Goal: Use online tool/utility

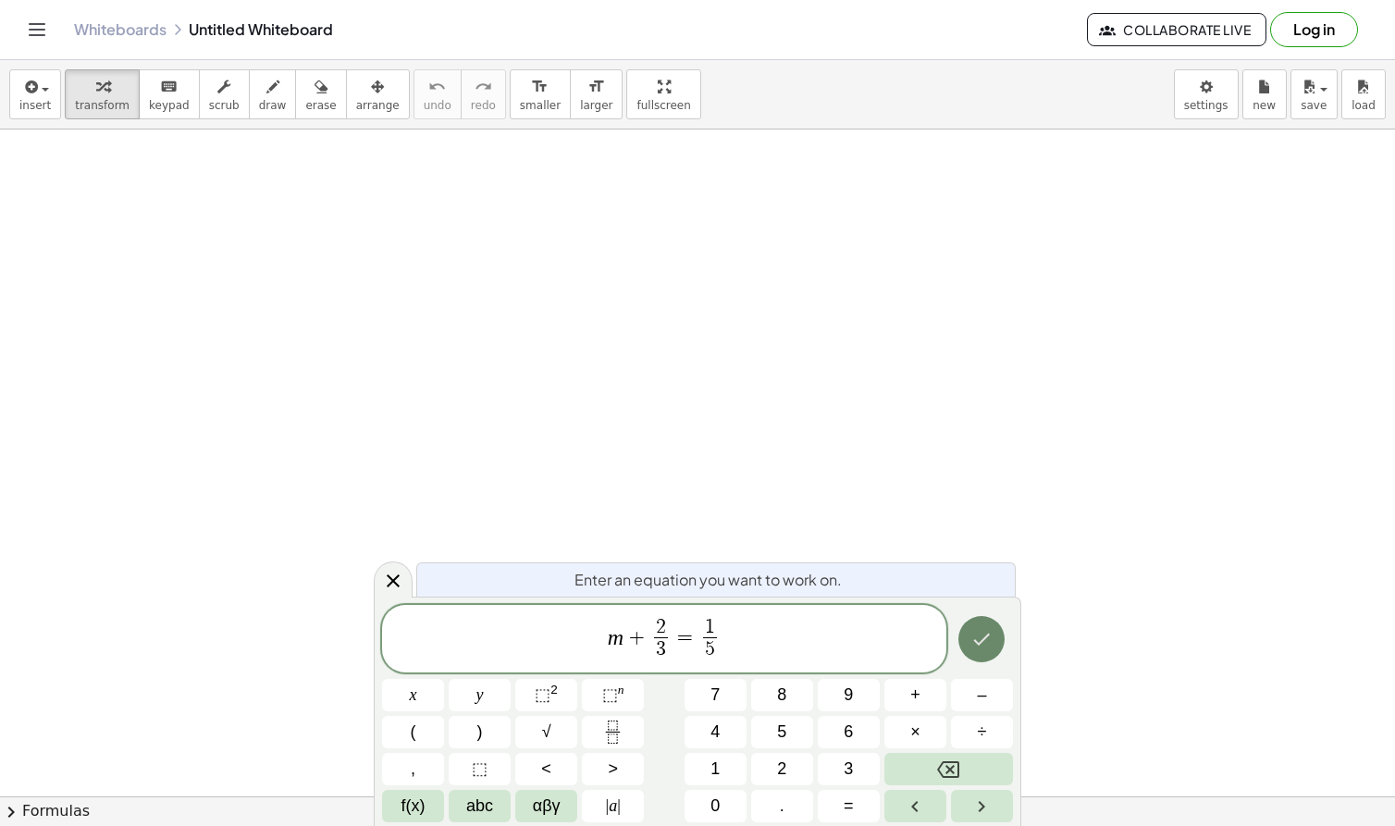
click at [988, 644] on icon "Done" at bounding box center [981, 639] width 22 height 22
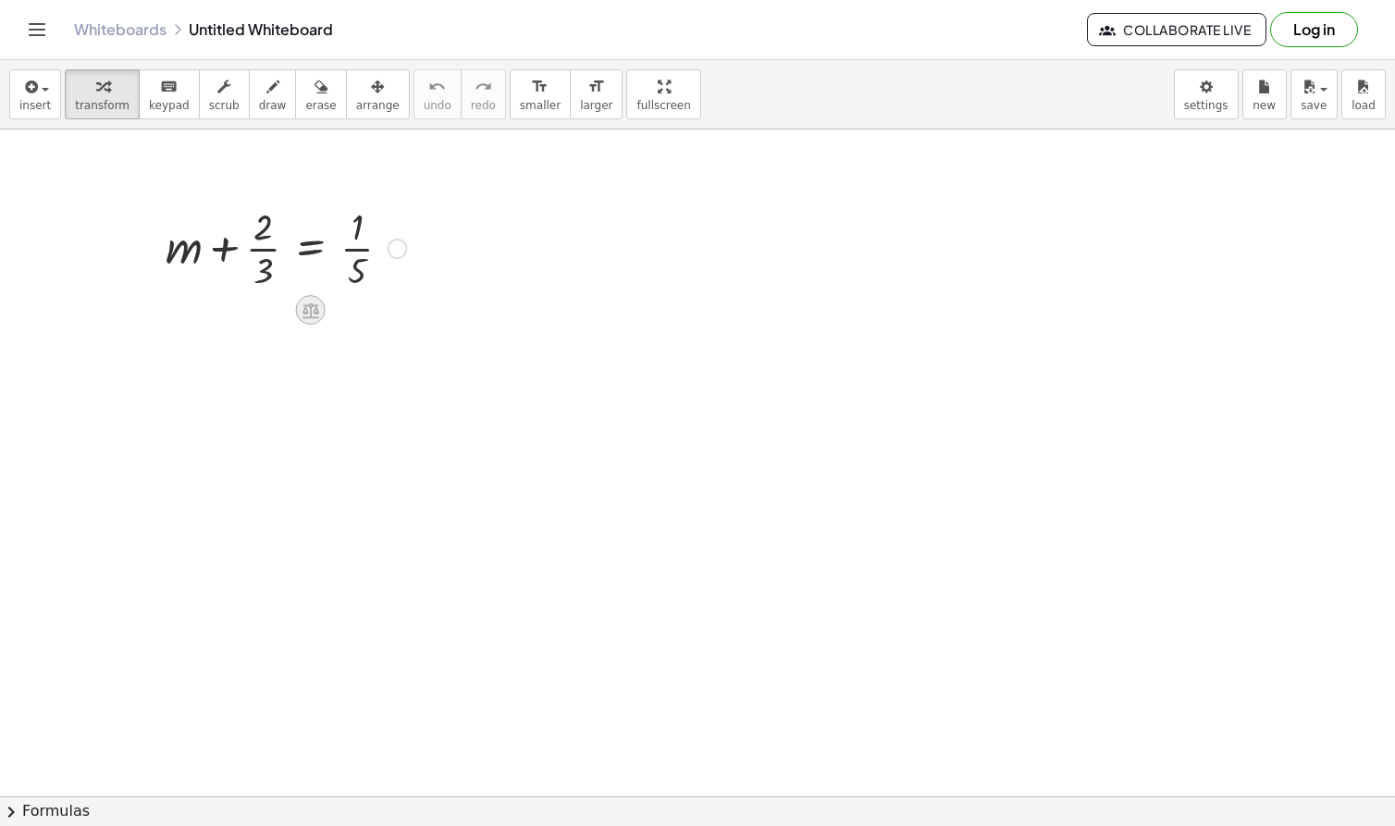
click at [312, 312] on icon at bounding box center [310, 310] width 19 height 19
click at [268, 313] on span "−" at bounding box center [273, 310] width 11 height 27
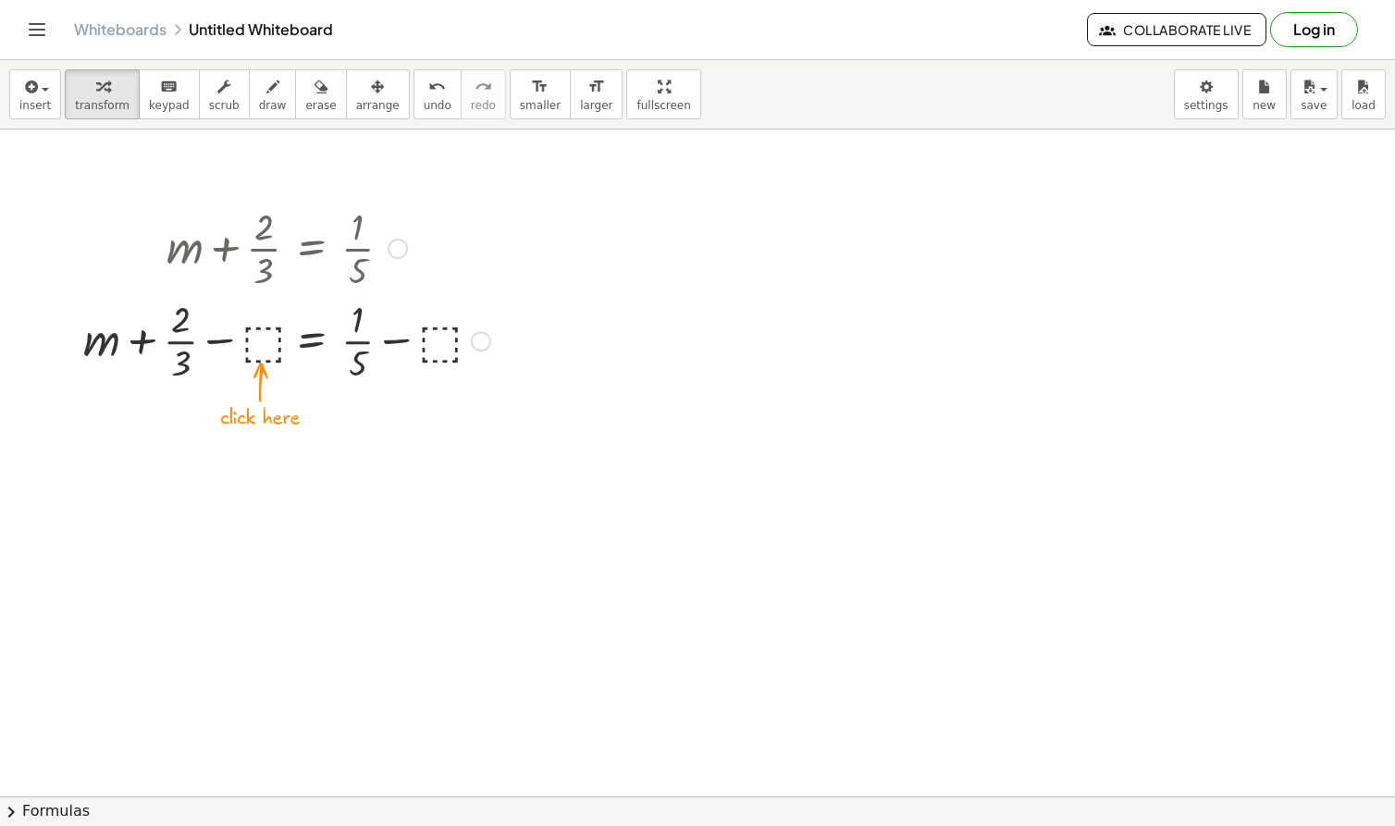
click at [265, 347] on div at bounding box center [286, 339] width 425 height 92
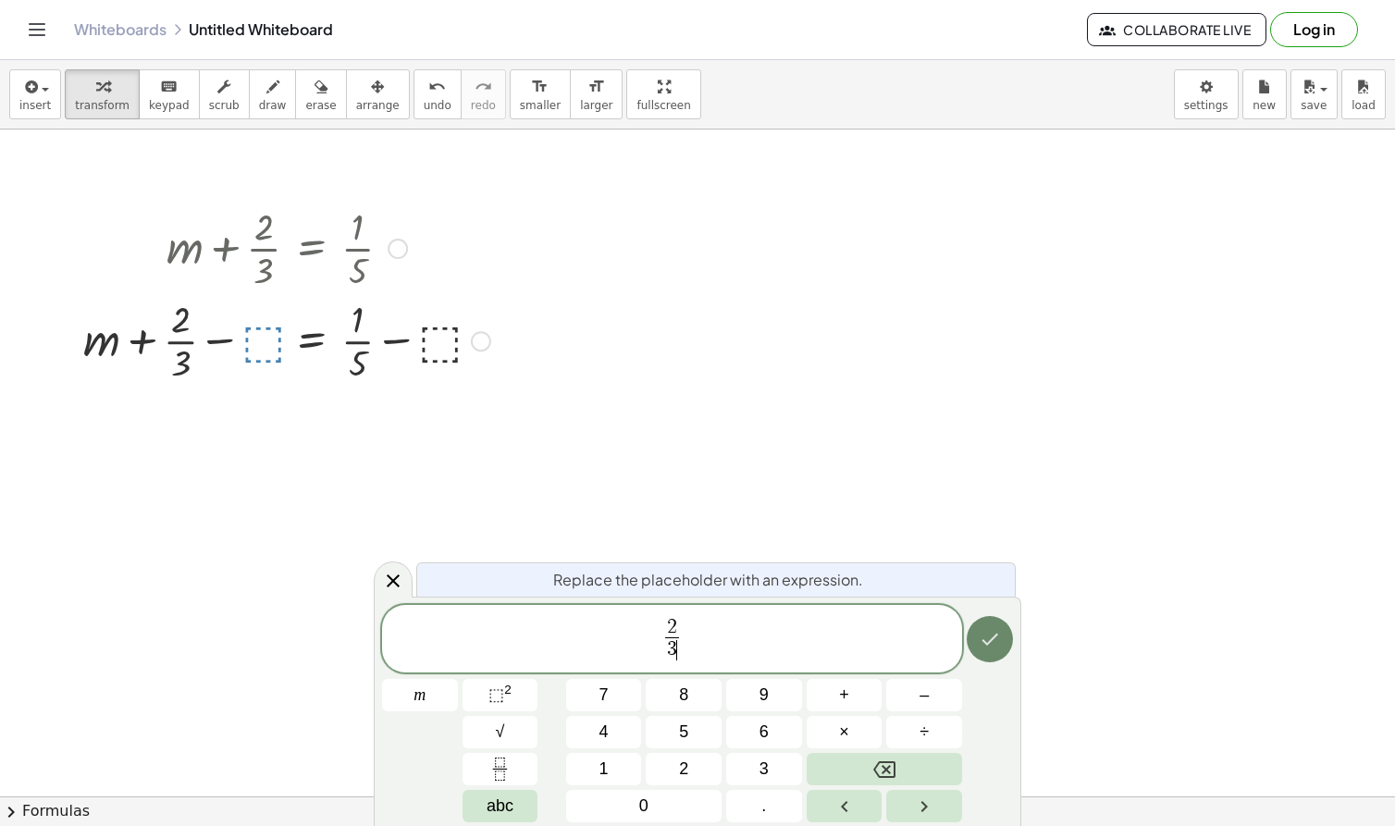
click at [996, 629] on icon "Done" at bounding box center [989, 639] width 22 height 22
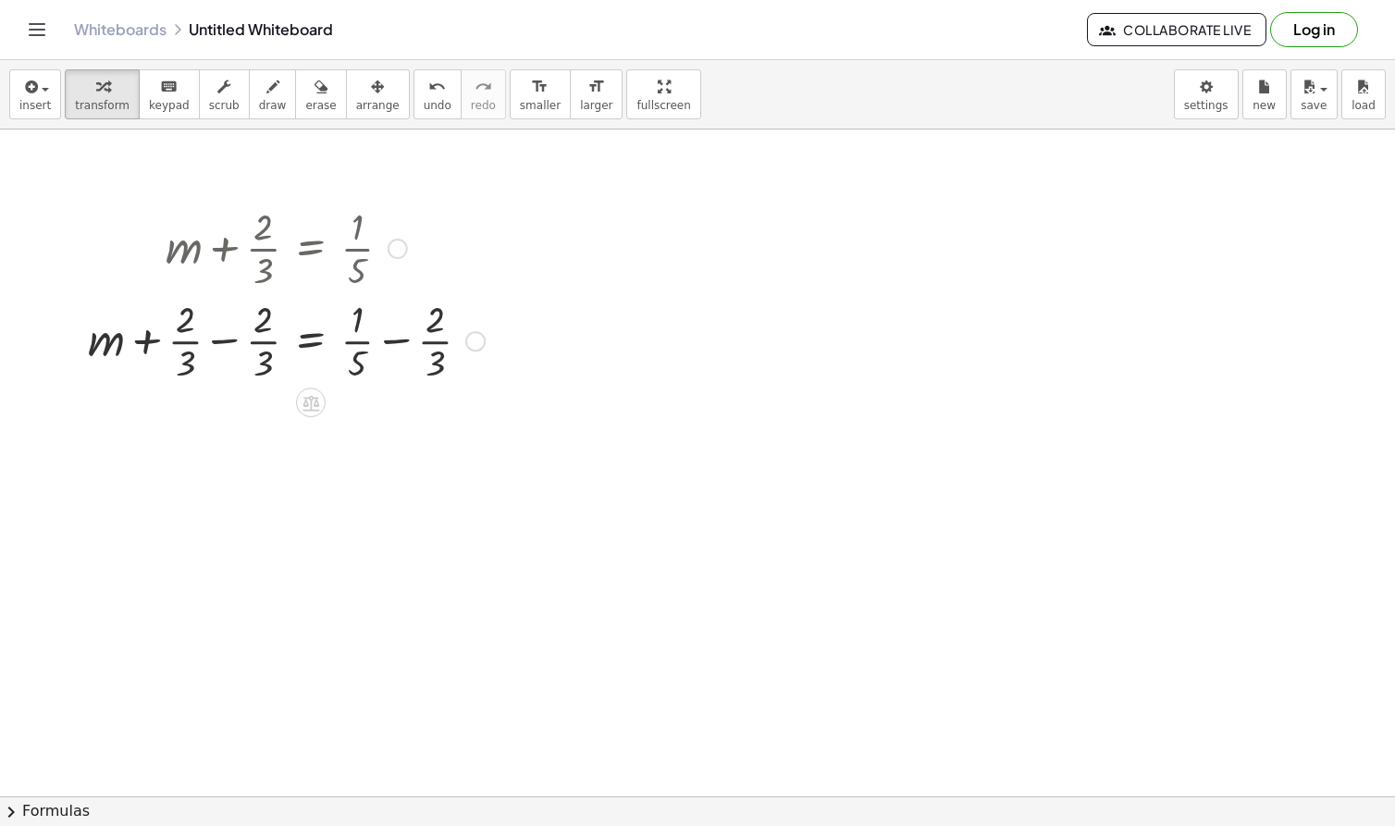
click at [222, 343] on div at bounding box center [286, 339] width 415 height 92
click at [395, 433] on div at bounding box center [286, 432] width 415 height 92
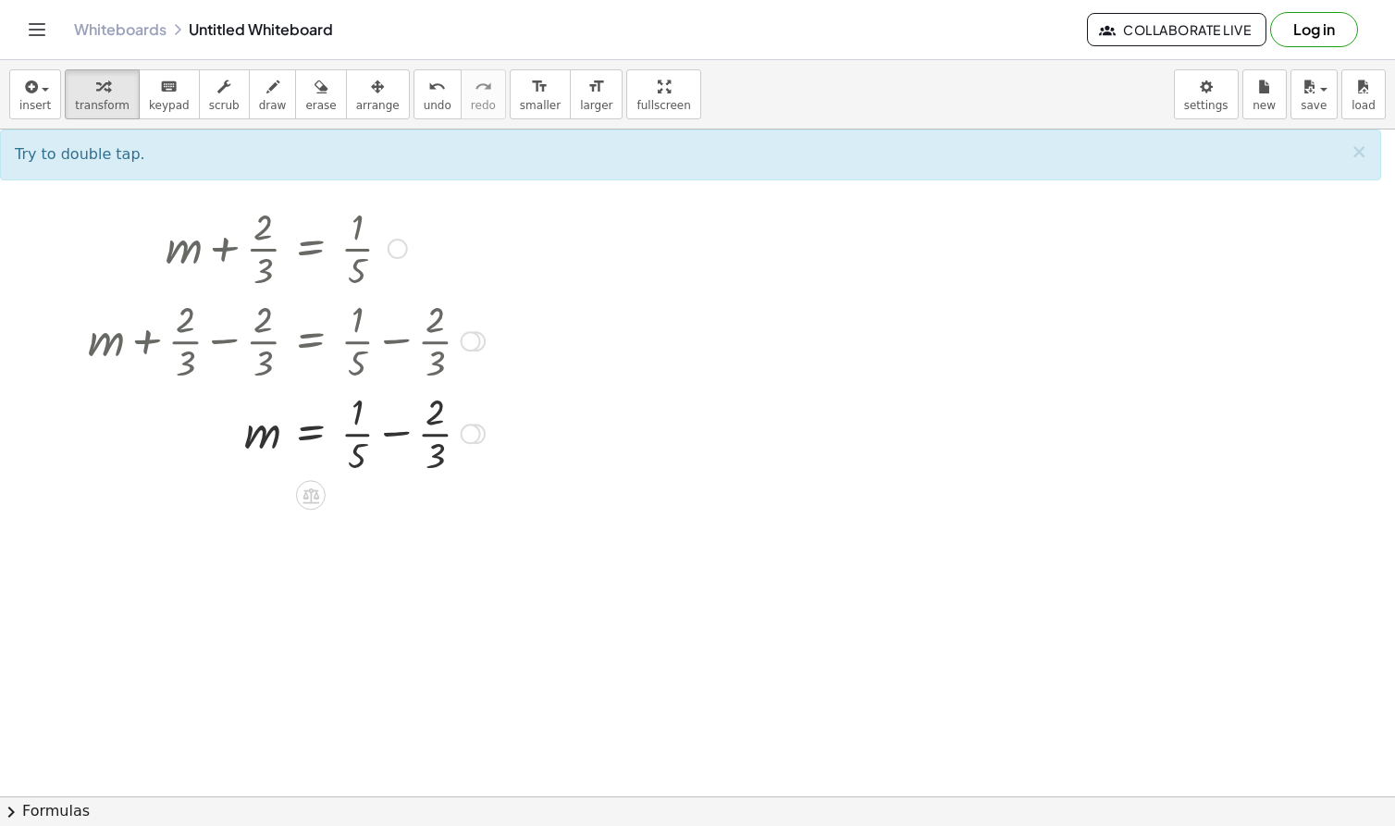
click at [395, 433] on div at bounding box center [286, 432] width 415 height 92
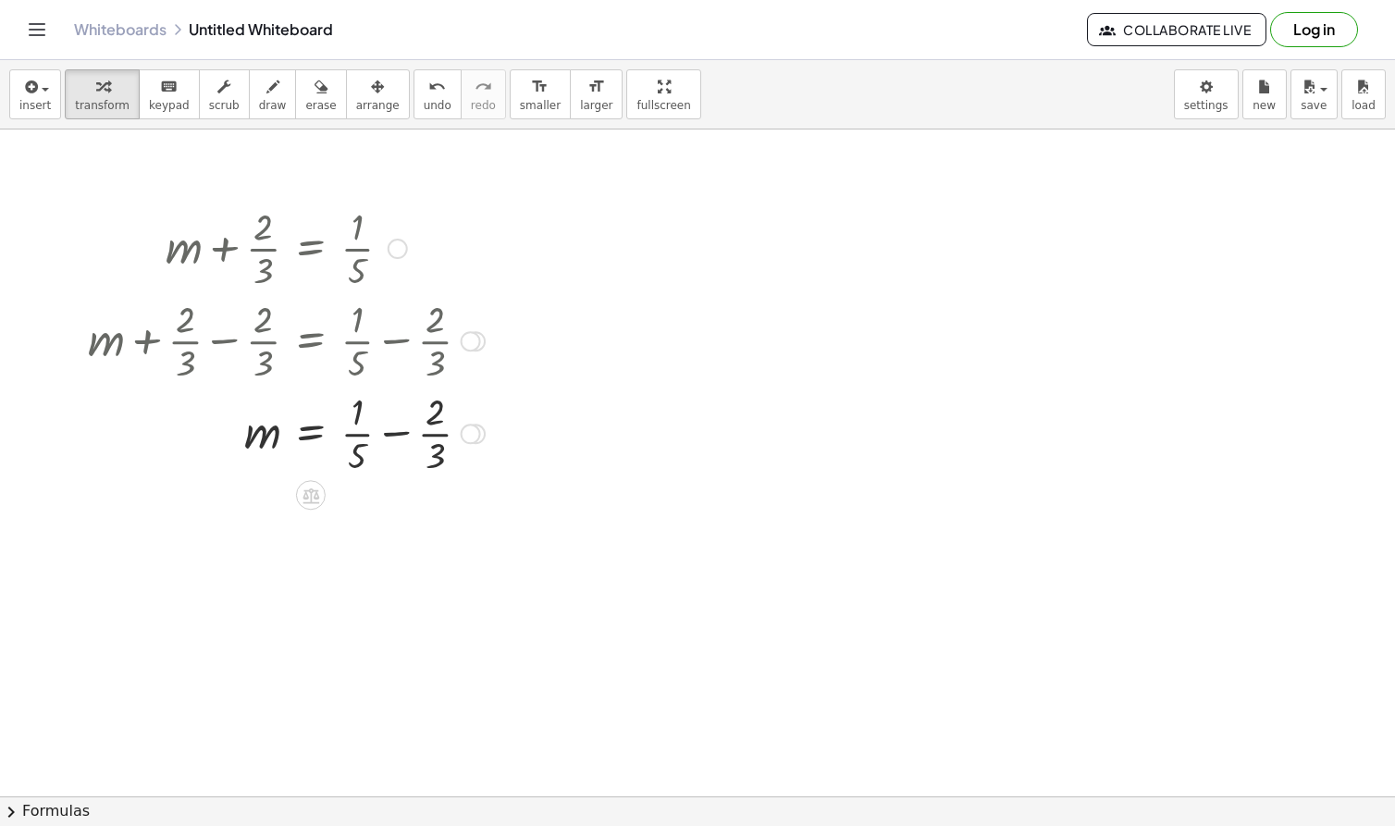
click at [395, 433] on div at bounding box center [286, 432] width 415 height 92
click at [425, 526] on div at bounding box center [314, 524] width 470 height 92
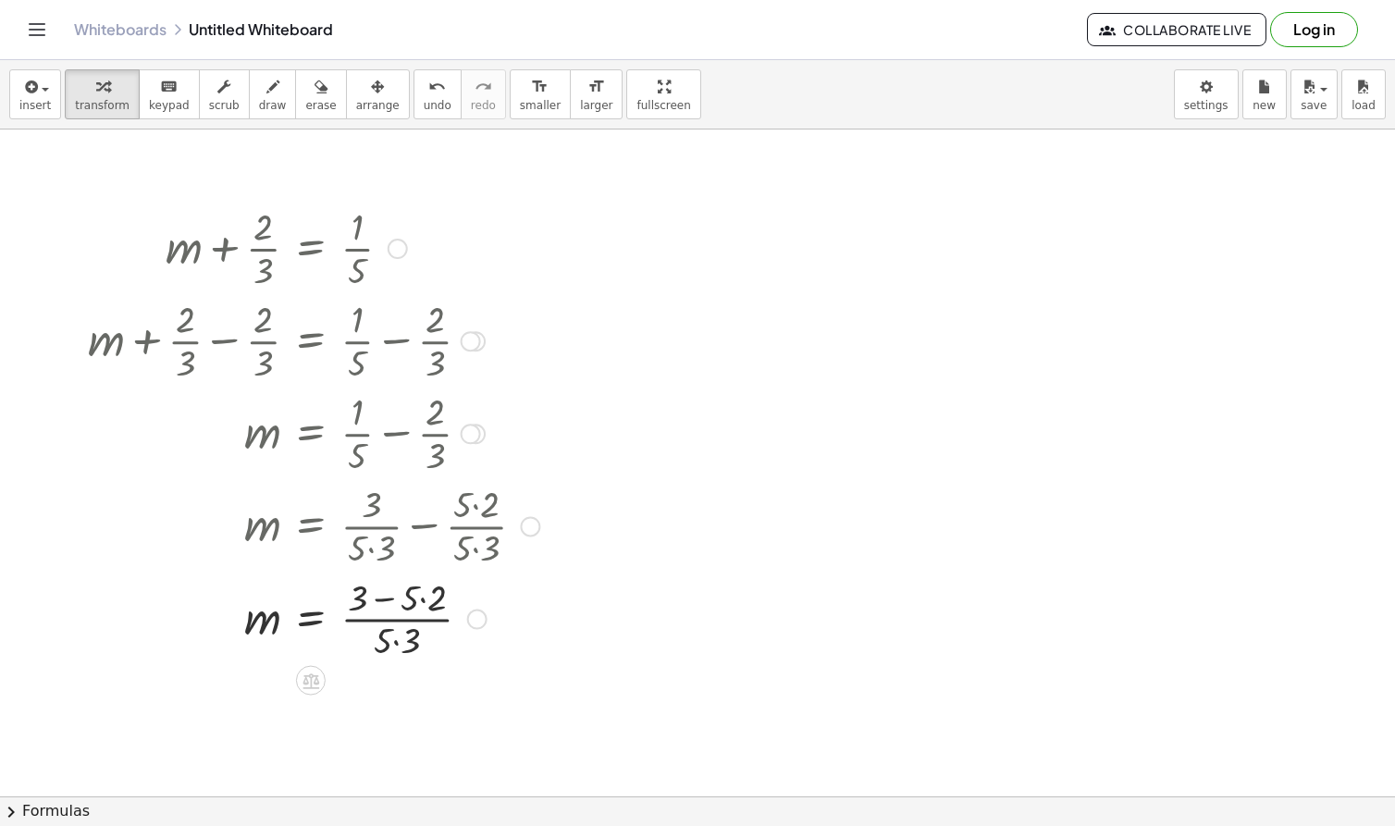
click at [423, 604] on div at bounding box center [314, 618] width 470 height 92
click at [383, 686] on div at bounding box center [314, 710] width 470 height 92
click at [369, 737] on div at bounding box center [314, 710] width 470 height 92
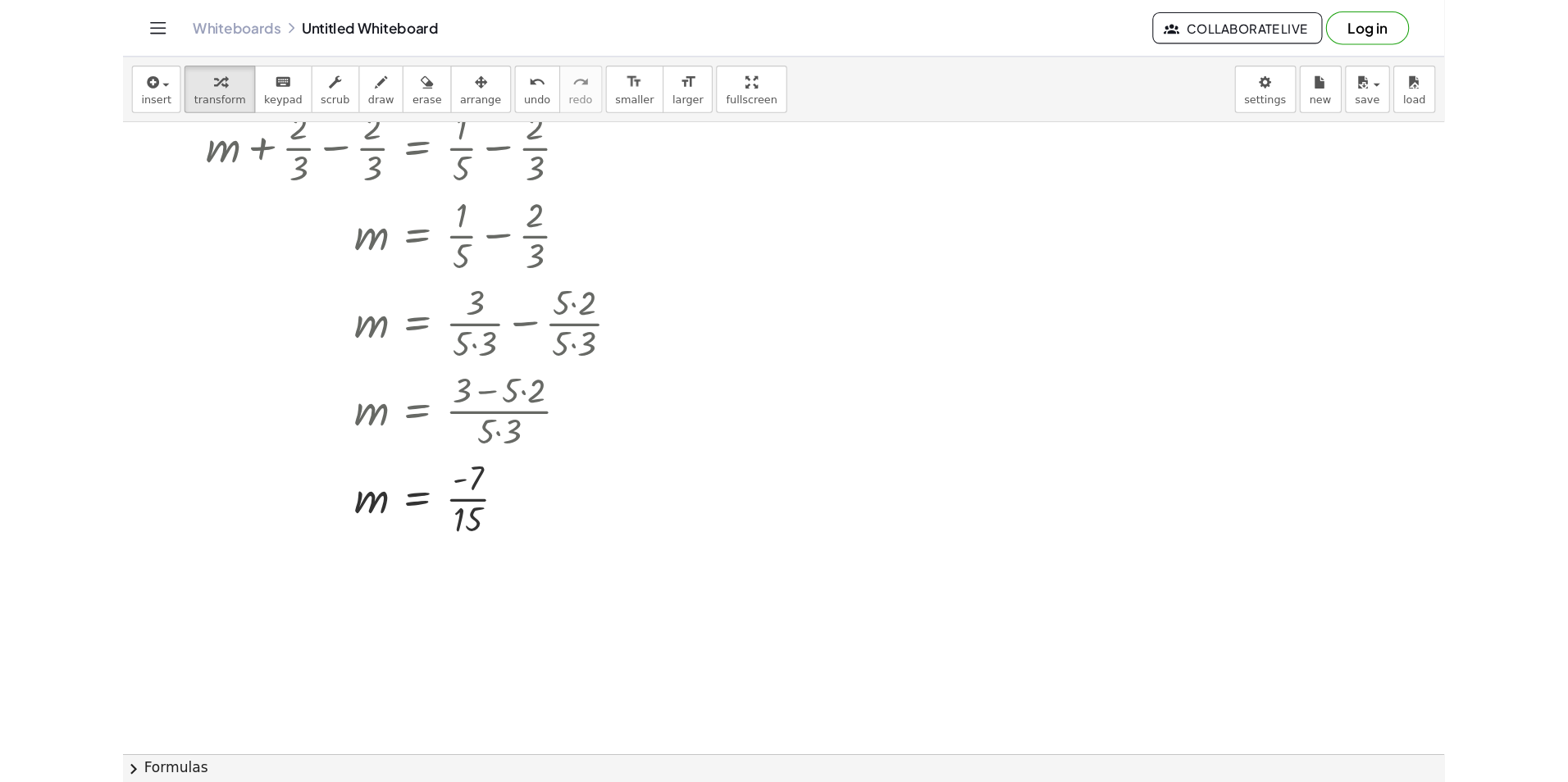
scroll to position [82, 0]
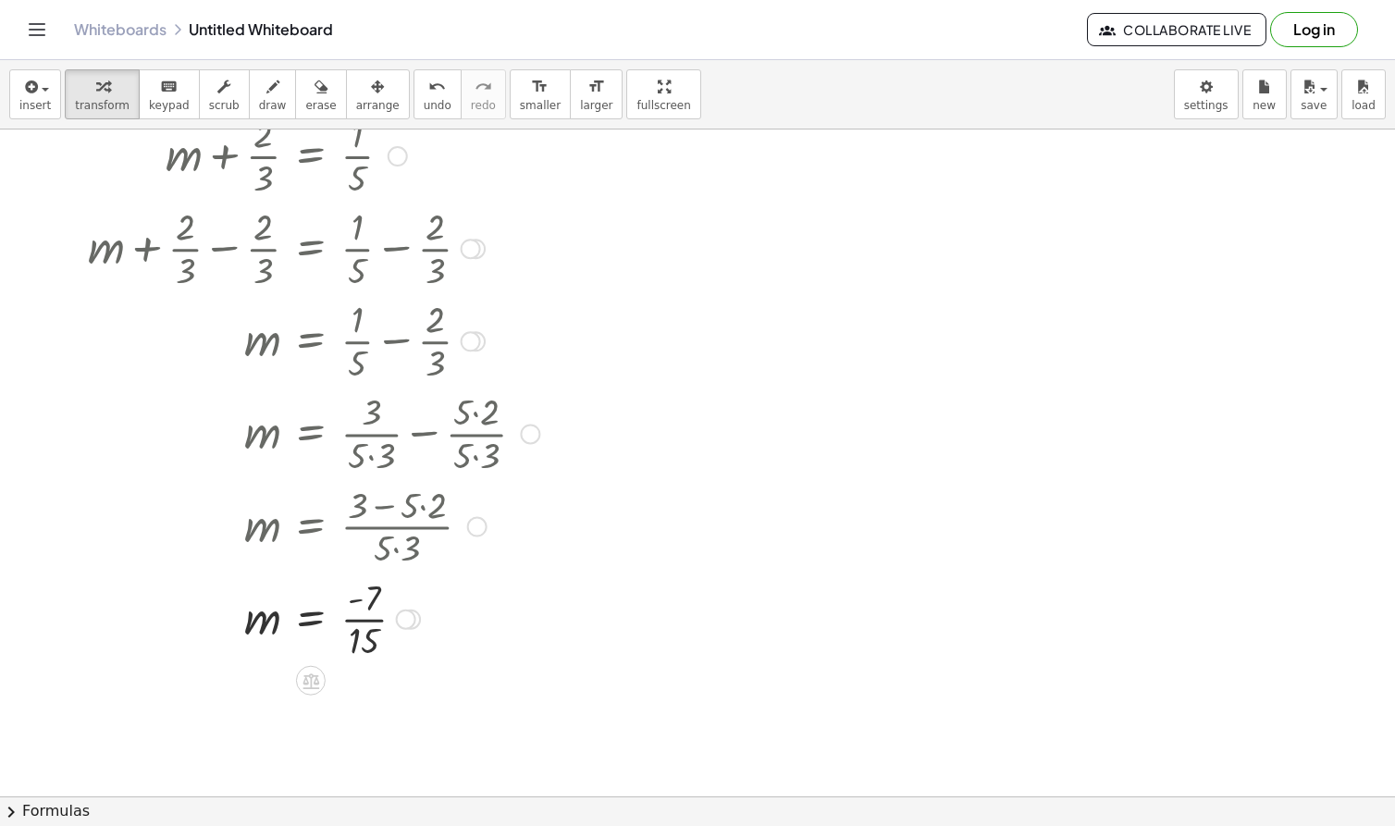
click at [362, 612] on div at bounding box center [314, 618] width 470 height 92
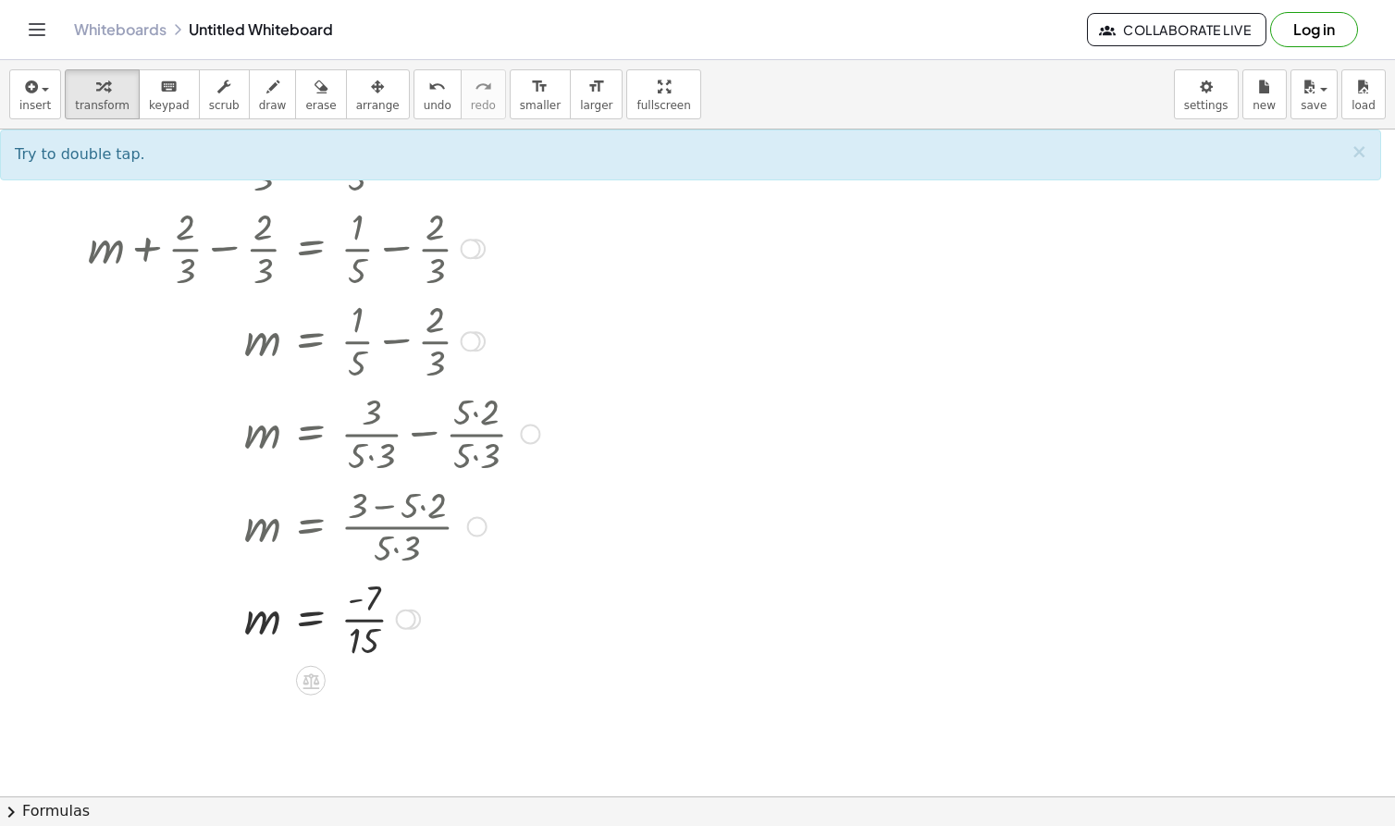
click at [368, 625] on div at bounding box center [314, 618] width 470 height 92
click at [365, 623] on div at bounding box center [314, 618] width 470 height 92
click at [357, 582] on div at bounding box center [314, 618] width 470 height 92
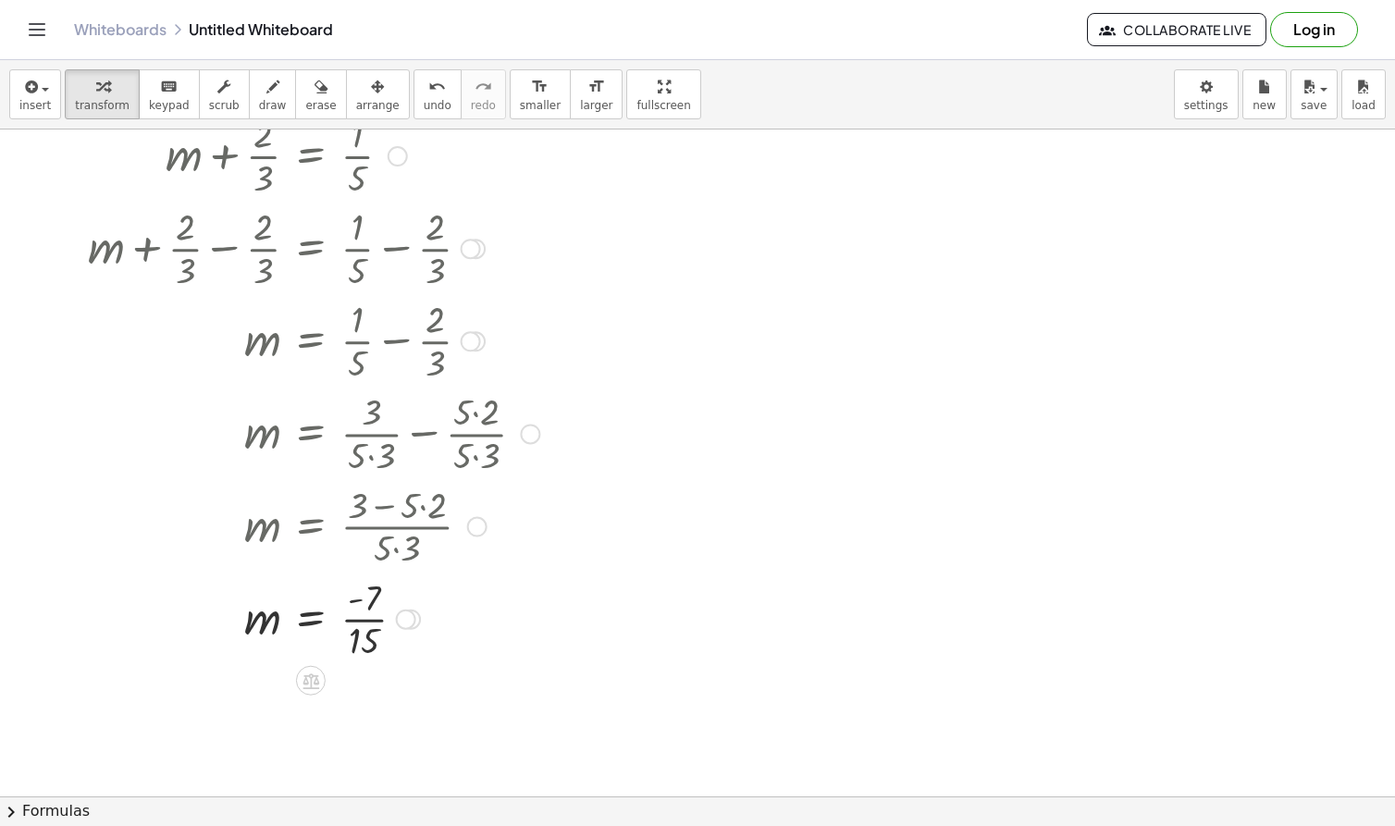
click at [410, 617] on div at bounding box center [406, 619] width 20 height 20
click at [401, 627] on div "Transform line Copy line as LaTeX Copy derivation as LaTeX Expand new lines: On" at bounding box center [406, 619] width 20 height 20
click at [367, 636] on div at bounding box center [314, 618] width 470 height 92
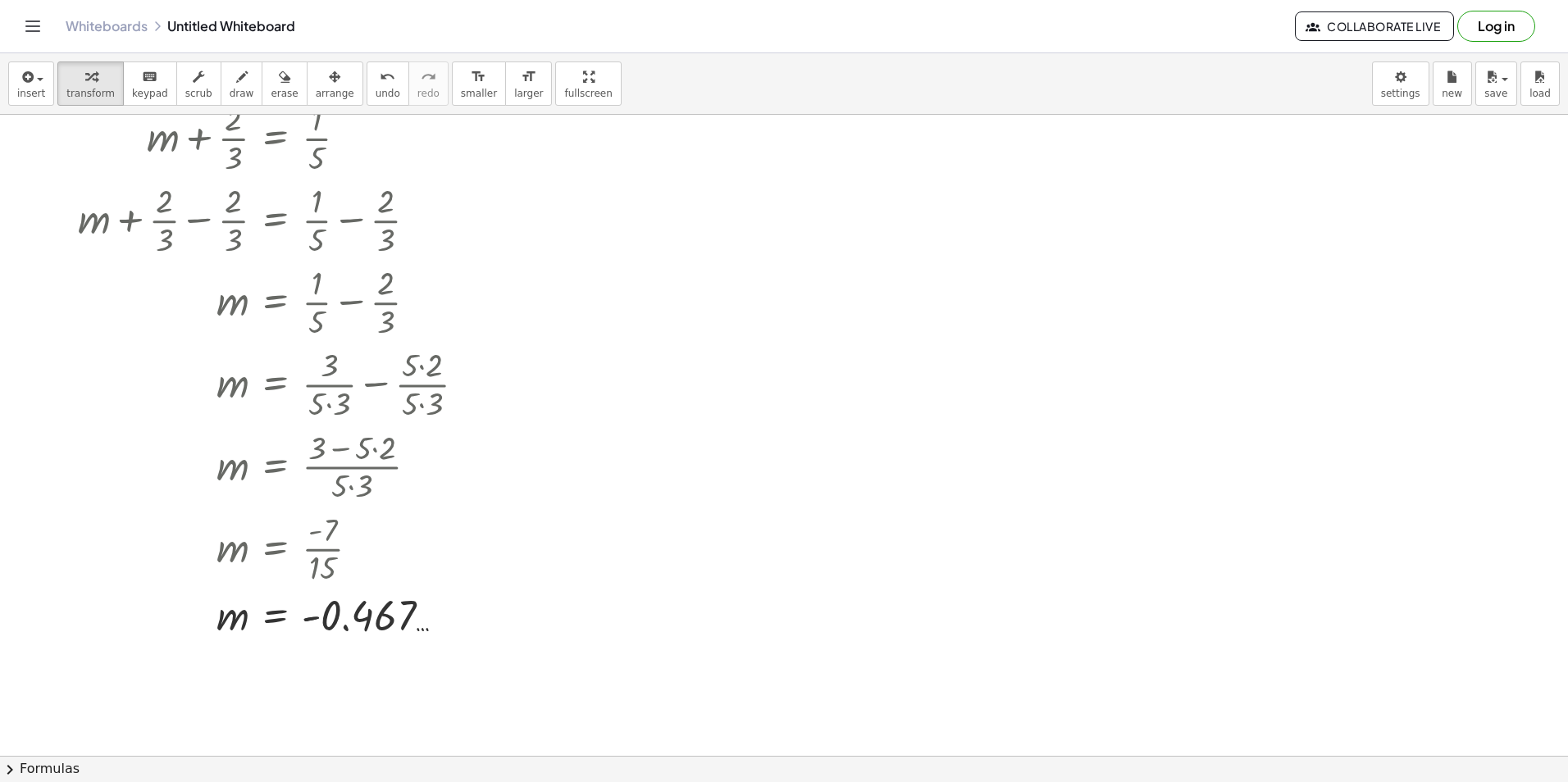
scroll to position [0, 0]
